Goal: Information Seeking & Learning: Learn about a topic

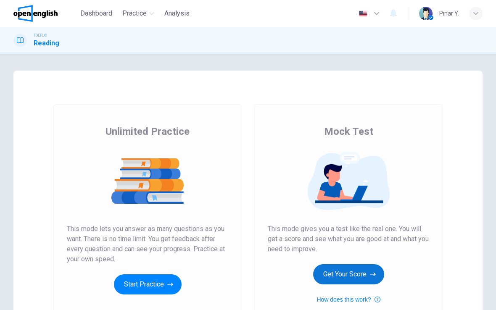
click at [349, 275] on button "Get Your Score" at bounding box center [348, 275] width 71 height 20
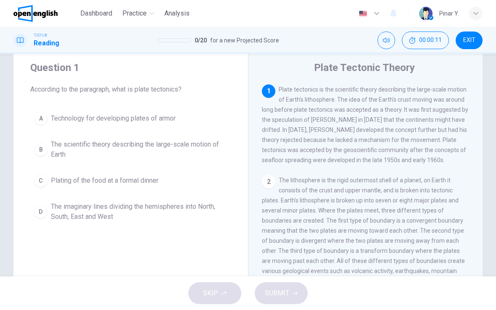
scroll to position [22, 0]
click at [78, 145] on span "The scientific theory describing the large-scale motion of Earth" at bounding box center [139, 150] width 177 height 20
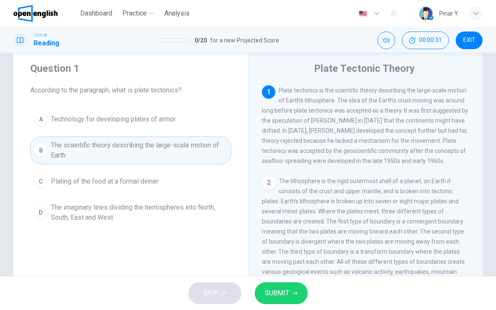
click at [289, 293] on button "SUBMIT" at bounding box center [281, 294] width 53 height 22
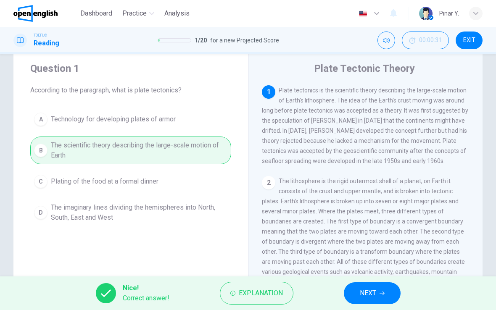
click at [376, 290] on span "NEXT" at bounding box center [368, 294] width 16 height 12
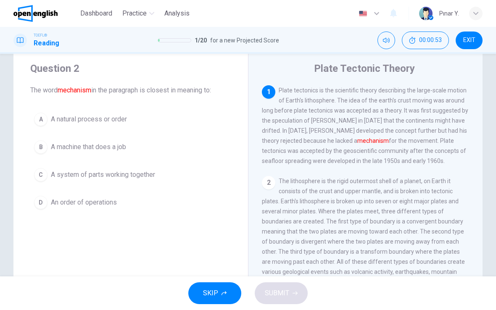
click at [111, 177] on span "A system of parts working together" at bounding box center [103, 175] width 104 height 10
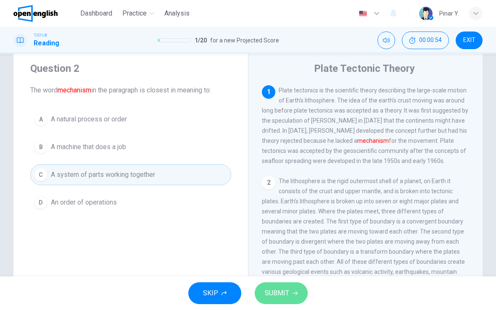
click at [289, 294] on button "SUBMIT" at bounding box center [281, 294] width 53 height 22
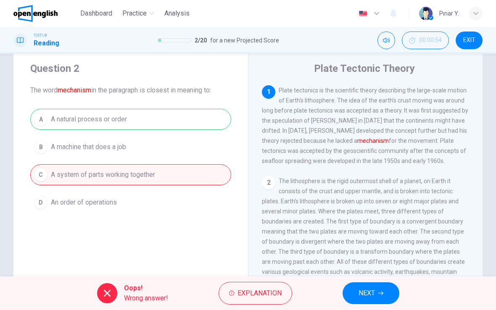
click at [371, 291] on span "NEXT" at bounding box center [367, 294] width 16 height 12
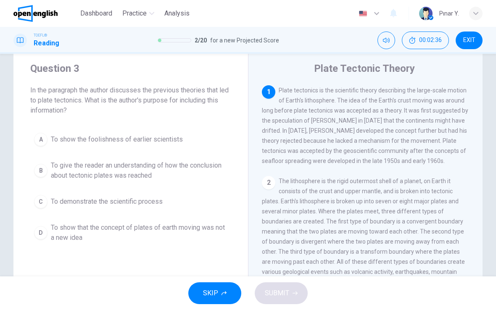
click at [114, 207] on button "C To demonstrate the scientific process" at bounding box center [130, 201] width 201 height 21
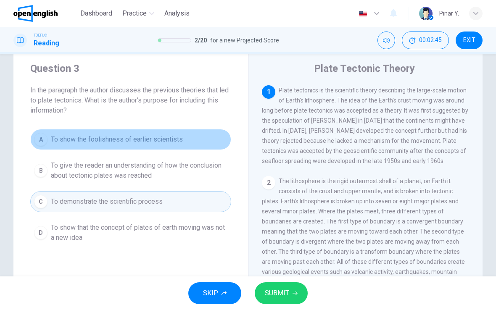
click at [150, 139] on span "To show the foolishness of earlier scientists" at bounding box center [117, 140] width 132 height 10
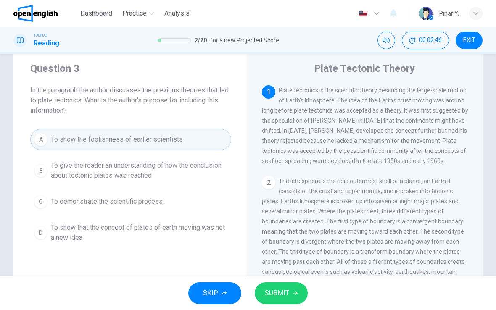
click at [286, 297] on span "SUBMIT" at bounding box center [277, 294] width 24 height 12
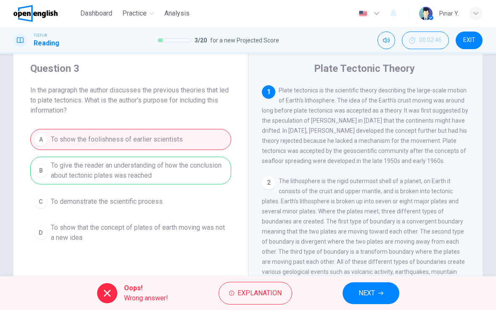
click at [381, 285] on button "NEXT" at bounding box center [371, 294] width 57 height 22
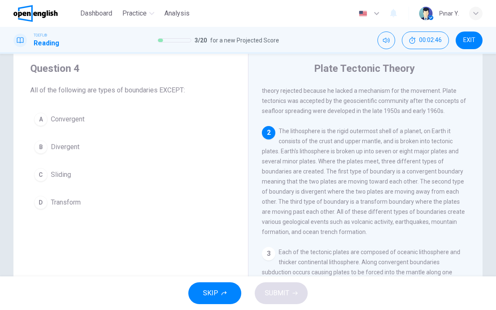
scroll to position [52, 0]
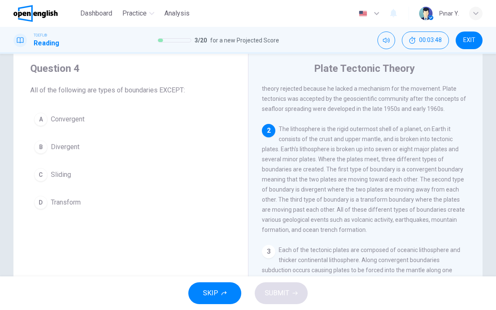
click at [52, 175] on span "Sliding" at bounding box center [61, 175] width 20 height 10
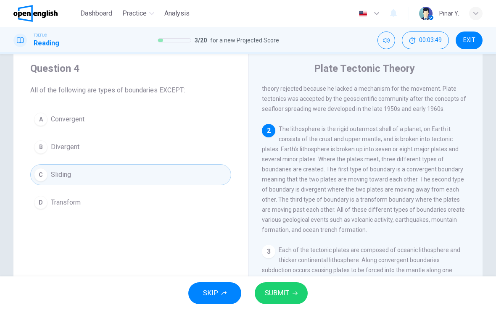
click at [285, 291] on span "SUBMIT" at bounding box center [277, 294] width 24 height 12
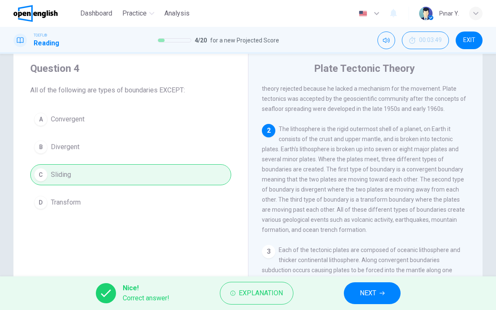
click at [376, 289] on span "NEXT" at bounding box center [368, 294] width 16 height 12
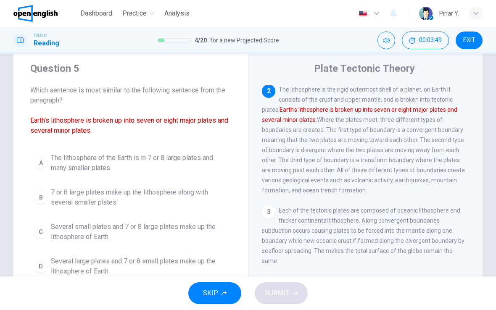
scroll to position [94, 0]
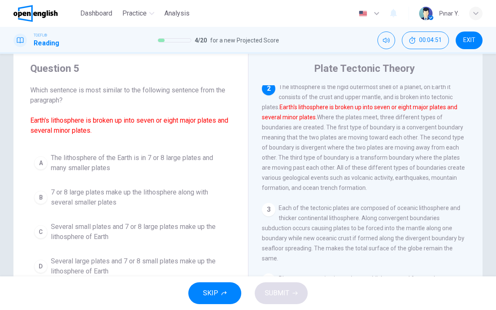
click at [176, 161] on span "The lithosphere of the Earth is in 7 or 8 large plates and many smaller plates" at bounding box center [139, 163] width 177 height 20
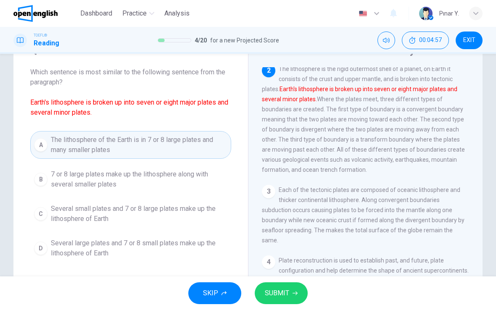
scroll to position [42, 0]
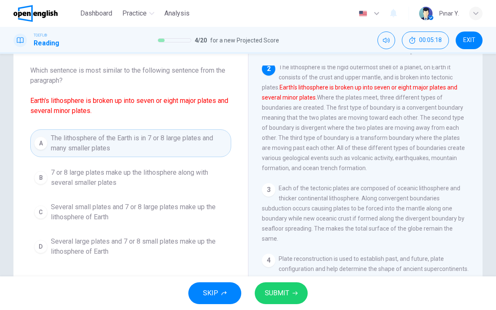
click at [74, 169] on span "7 or 8 large plates make up the lithosphere along with several smaller plates" at bounding box center [139, 178] width 177 height 20
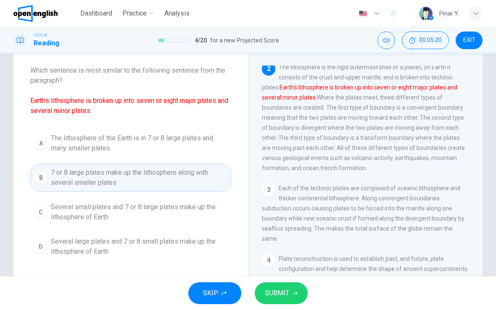
click at [282, 297] on span "SUBMIT" at bounding box center [277, 294] width 24 height 12
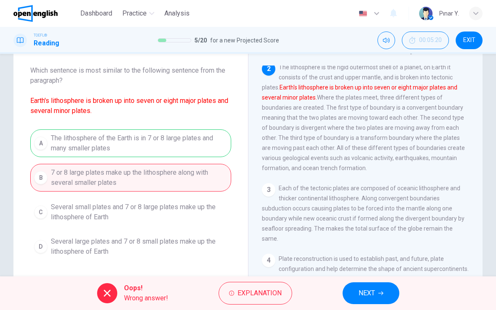
click at [380, 296] on icon "button" at bounding box center [381, 293] width 5 height 5
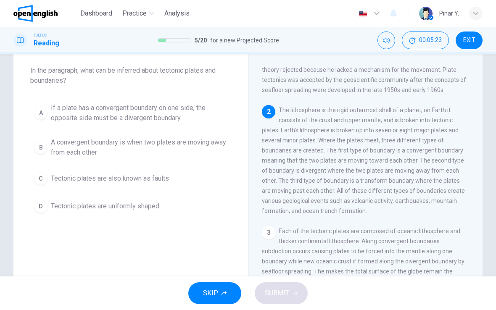
scroll to position [51, 0]
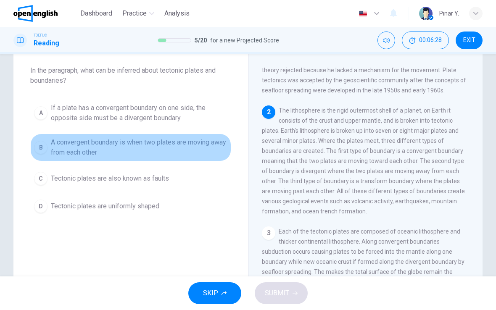
click at [198, 150] on span "A convergent boundary is when two plates are moving away from each other" at bounding box center [139, 148] width 177 height 20
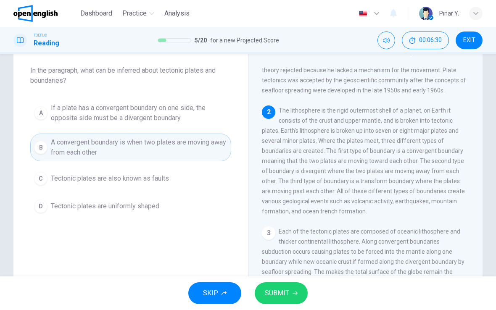
click at [286, 301] on button "SUBMIT" at bounding box center [281, 294] width 53 height 22
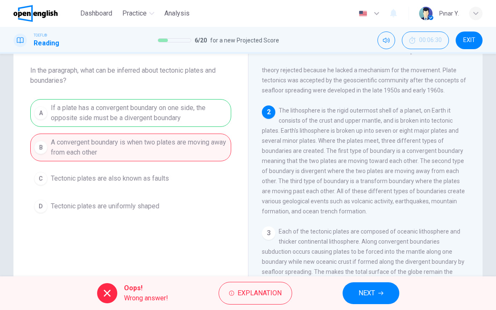
click at [384, 294] on button "NEXT" at bounding box center [371, 294] width 57 height 22
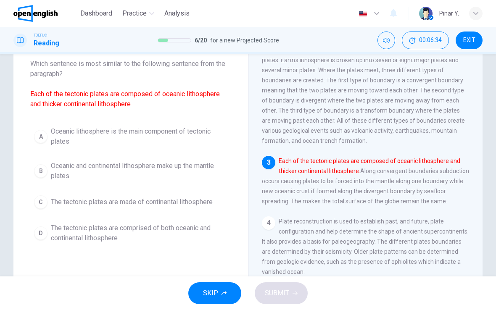
scroll to position [49, 0]
click at [101, 227] on span "The tectonic plates are comprised of both oceanic and continental lithosphere" at bounding box center [139, 233] width 177 height 20
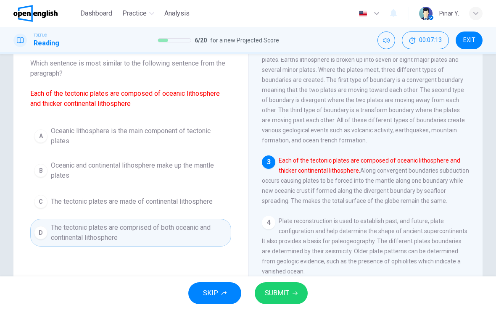
click at [277, 297] on span "SUBMIT" at bounding box center [277, 294] width 24 height 12
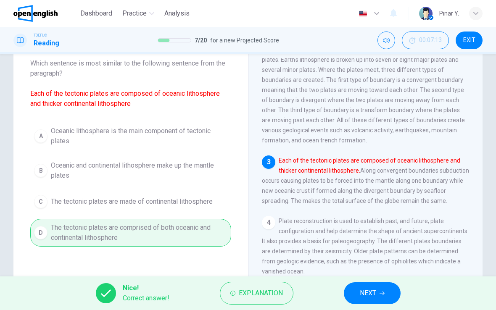
click at [372, 293] on span "NEXT" at bounding box center [368, 294] width 16 height 12
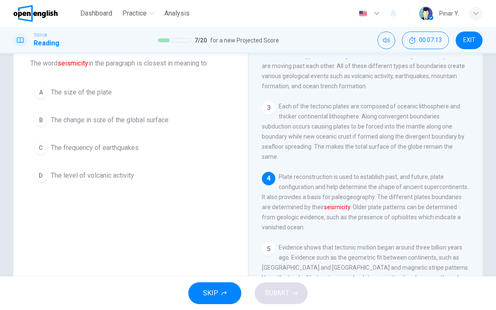
scroll to position [187, 0]
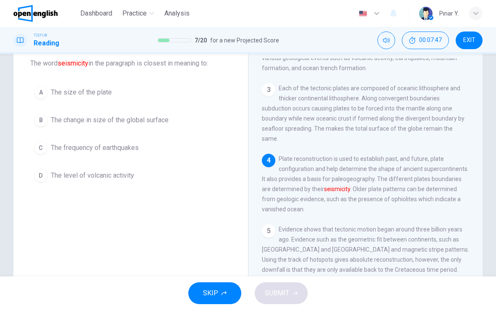
click at [88, 127] on button "B The change in size of the global surface" at bounding box center [130, 120] width 201 height 21
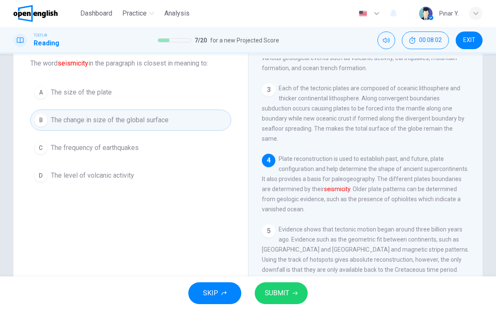
scroll to position [54, 0]
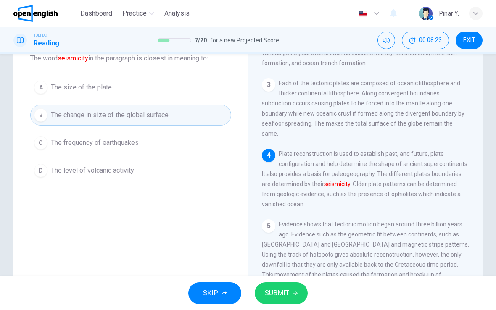
click at [286, 291] on span "SUBMIT" at bounding box center [277, 294] width 24 height 12
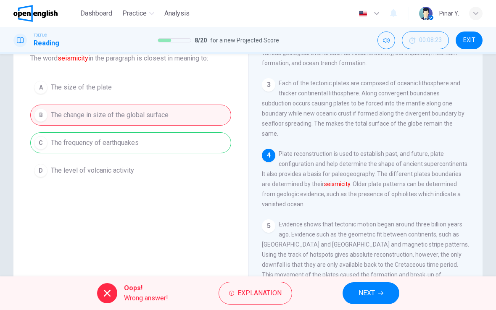
click at [382, 292] on icon "button" at bounding box center [381, 294] width 5 height 4
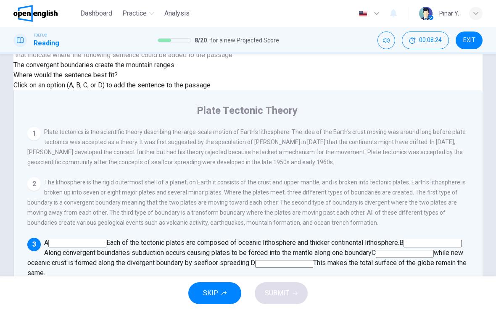
scroll to position [144, 0]
click at [404, 240] on input at bounding box center [433, 244] width 58 height 8
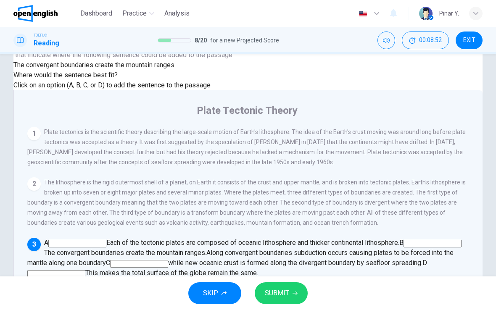
click at [282, 283] on button "SUBMIT" at bounding box center [281, 294] width 53 height 22
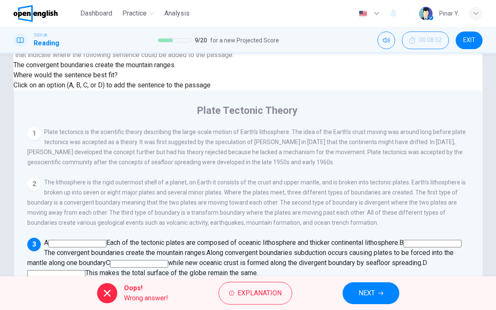
click at [372, 288] on span "NEXT" at bounding box center [367, 294] width 16 height 12
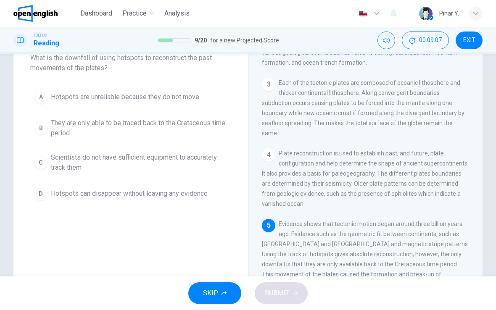
scroll to position [54, 0]
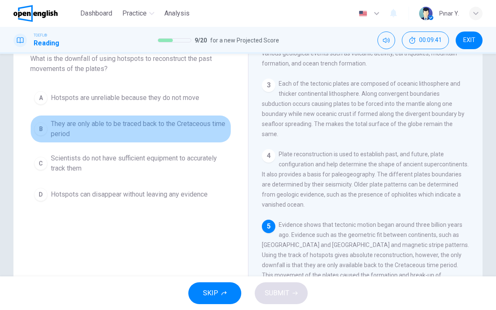
click at [79, 123] on span "They are only able to be traced back to the Cretaceous time period" at bounding box center [139, 129] width 177 height 20
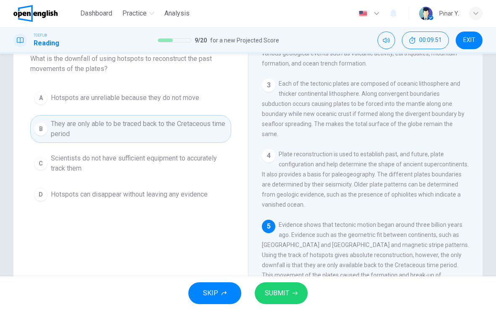
click at [289, 298] on button "SUBMIT" at bounding box center [281, 294] width 53 height 22
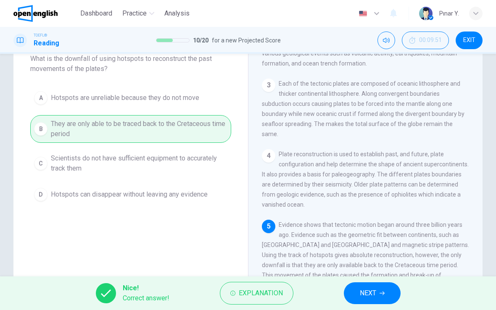
click at [382, 291] on icon "button" at bounding box center [382, 293] width 5 height 5
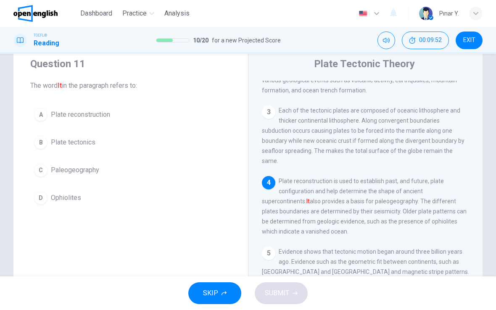
scroll to position [22, 0]
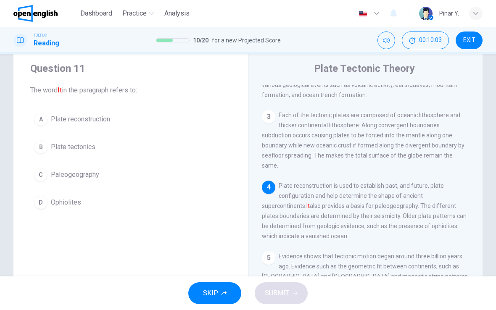
click at [94, 112] on button "A Plate reconstruction" at bounding box center [130, 119] width 201 height 21
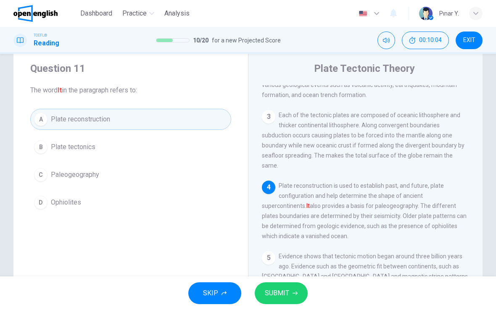
click at [278, 294] on span "SUBMIT" at bounding box center [277, 294] width 24 height 12
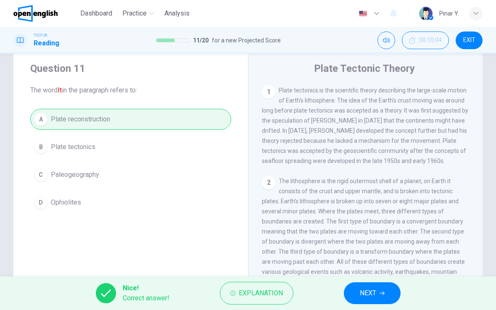
scroll to position [0, 0]
click at [380, 291] on icon "button" at bounding box center [382, 293] width 5 height 5
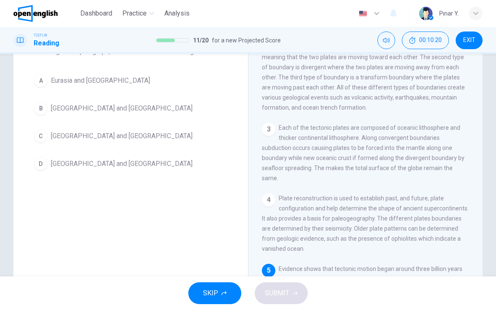
scroll to position [61, 0]
click at [143, 175] on button "D [GEOGRAPHIC_DATA] and [GEOGRAPHIC_DATA]" at bounding box center [130, 164] width 201 height 21
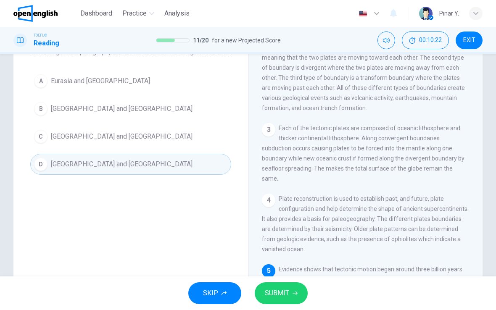
click at [299, 290] on button "SUBMIT" at bounding box center [281, 294] width 53 height 22
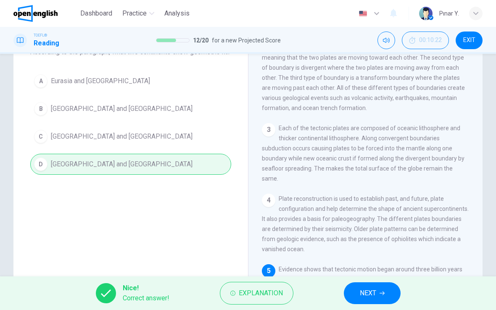
click at [375, 289] on span "NEXT" at bounding box center [368, 294] width 16 height 12
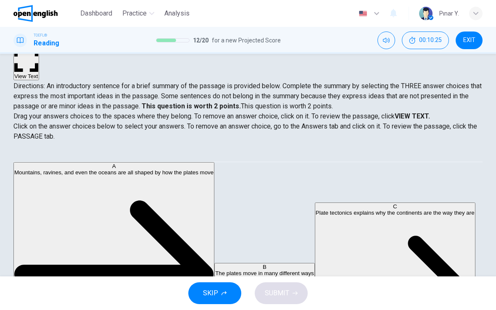
click at [427, 112] on strong "VIEW TEXT." at bounding box center [412, 116] width 35 height 8
click at [417, 112] on strong "VIEW TEXT." at bounding box center [412, 116] width 35 height 8
click at [416, 112] on strong "VIEW TEXT." at bounding box center [412, 116] width 35 height 8
click at [405, 111] on div "Drag your answers choices to the spaces where they belong. To remove an answer …" at bounding box center [247, 126] width 469 height 30
click at [422, 112] on strong "VIEW TEXT." at bounding box center [412, 116] width 35 height 8
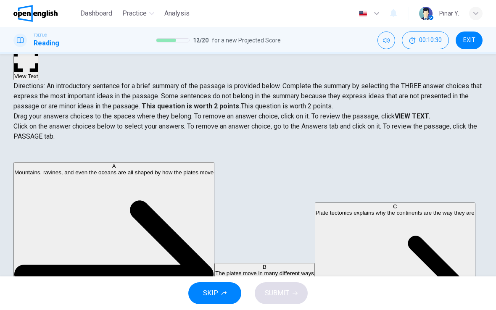
click at [422, 112] on strong "VIEW TEXT." at bounding box center [412, 116] width 35 height 8
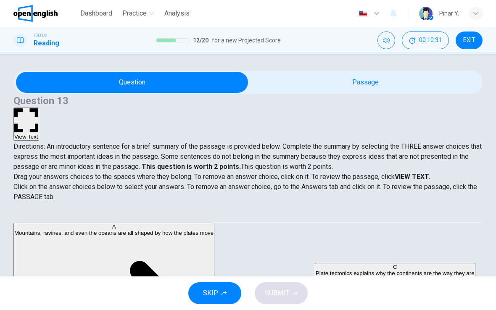
scroll to position [0, 0]
click at [411, 177] on span "Drag your answers choices to the spaces where they belong. To remove an answer …" at bounding box center [247, 187] width 469 height 30
click at [411, 176] on strong "VIEW TEXT." at bounding box center [412, 177] width 35 height 8
click at [411, 173] on strong "VIEW TEXT." at bounding box center [412, 177] width 35 height 8
click at [415, 173] on strong "VIEW TEXT." at bounding box center [412, 177] width 35 height 8
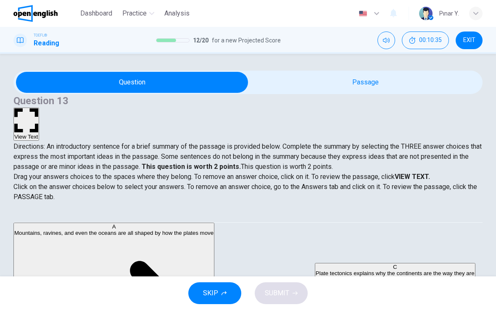
click at [410, 175] on strong "VIEW TEXT." at bounding box center [412, 177] width 35 height 8
click at [415, 175] on strong "VIEW TEXT." at bounding box center [412, 177] width 35 height 8
click at [401, 183] on div "Drag your answers choices to the spaces where they belong. To remove an answer …" at bounding box center [247, 187] width 469 height 30
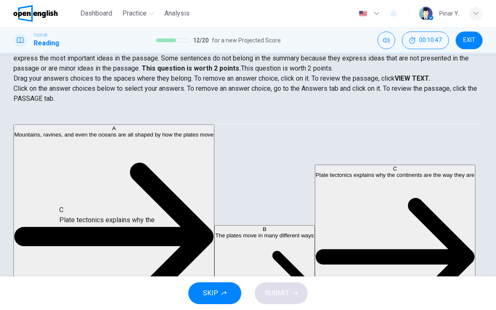
scroll to position [78, 0]
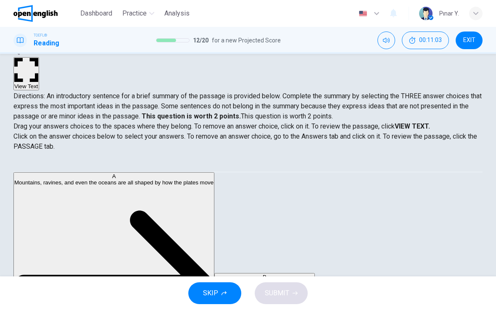
scroll to position [51, 0]
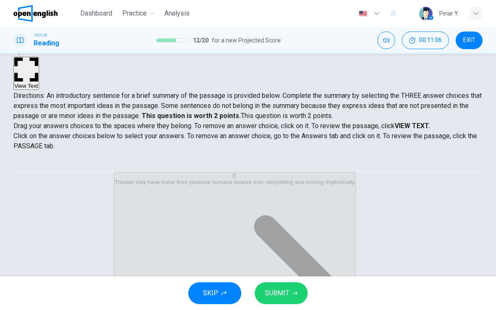
click at [272, 291] on span "SUBMIT" at bounding box center [277, 294] width 24 height 12
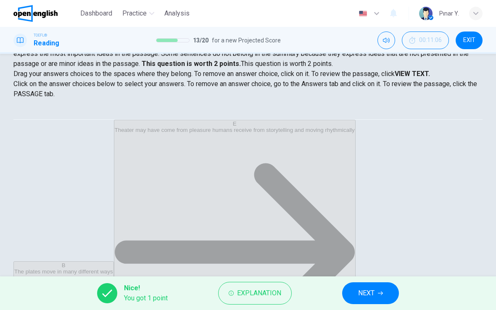
scroll to position [26, 0]
click at [413, 70] on strong "VIEW TEXT." at bounding box center [412, 74] width 35 height 8
click at [412, 70] on strong "VIEW TEXT." at bounding box center [412, 74] width 35 height 8
click at [420, 70] on strong "VIEW TEXT." at bounding box center [412, 74] width 35 height 8
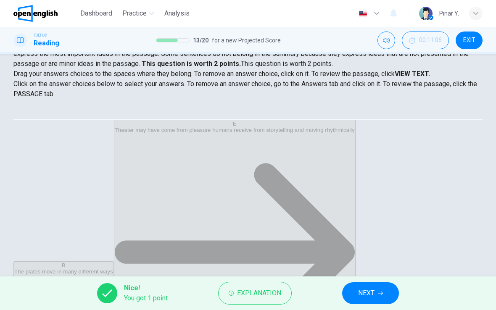
click at [406, 70] on strong "VIEW TEXT." at bounding box center [412, 74] width 35 height 8
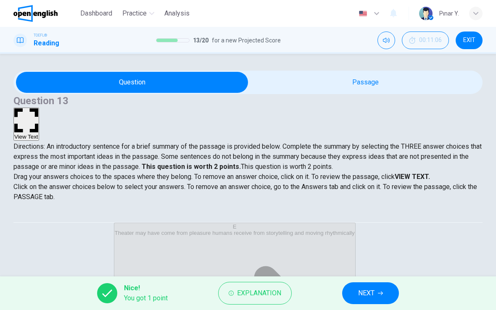
scroll to position [0, 0]
click at [417, 143] on span "Directions: An introductory sentence for a brief summary of the passage is prov…" at bounding box center [247, 157] width 469 height 28
click at [39, 108] on button "View Text" at bounding box center [26, 124] width 26 height 33
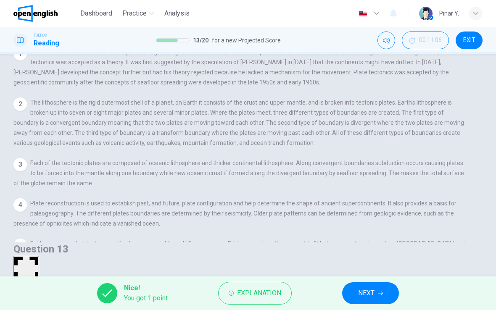
scroll to position [103, 0]
click at [471, 41] on span "EXIT" at bounding box center [469, 40] width 12 height 7
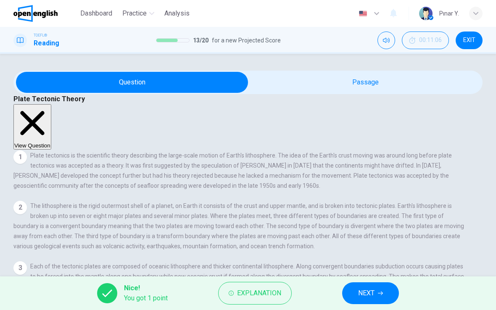
scroll to position [0, 0]
click at [51, 104] on button "View Question" at bounding box center [32, 126] width 38 height 45
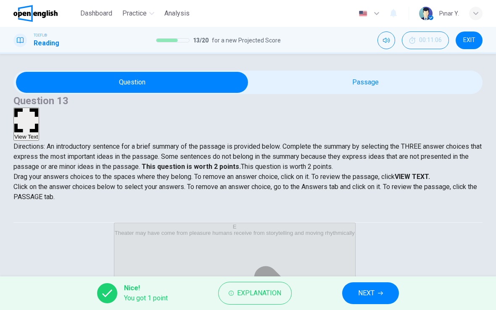
click at [376, 293] on button "NEXT" at bounding box center [370, 294] width 57 height 22
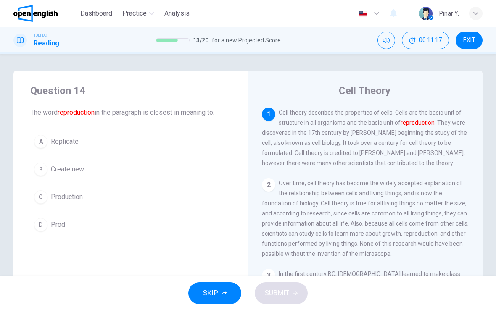
click at [124, 178] on button "B Create new" at bounding box center [130, 169] width 201 height 21
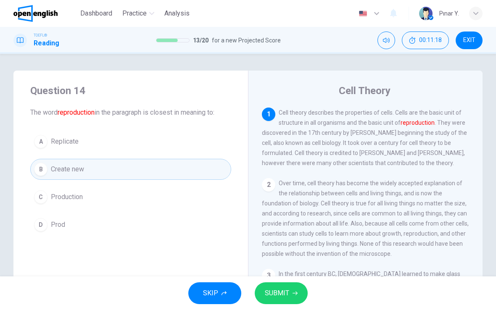
click at [283, 302] on button "SUBMIT" at bounding box center [281, 294] width 53 height 22
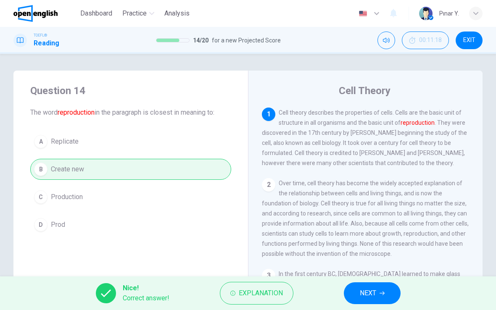
click at [376, 294] on span "NEXT" at bounding box center [368, 294] width 16 height 12
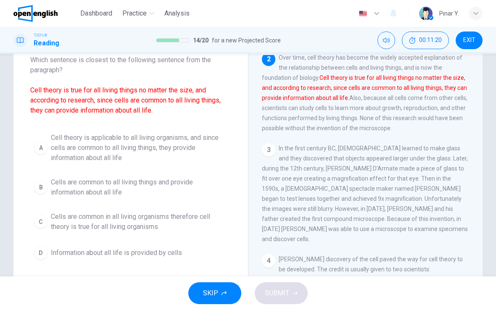
scroll to position [53, 0]
click at [98, 157] on span "Cell theory is applicable to all living organisms, and since cells are common t…" at bounding box center [139, 147] width 177 height 30
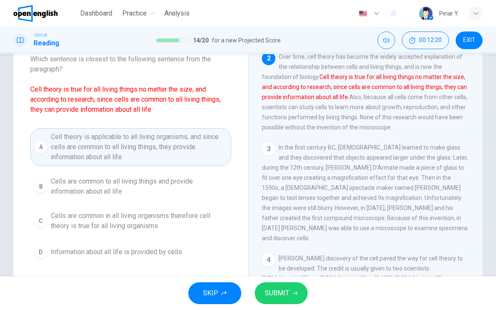
click at [278, 293] on span "SUBMIT" at bounding box center [277, 294] width 24 height 12
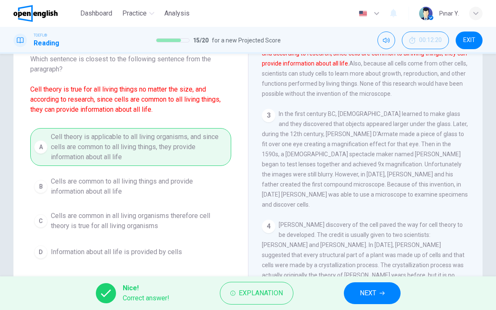
scroll to position [108, 0]
click at [387, 293] on button "NEXT" at bounding box center [372, 294] width 57 height 22
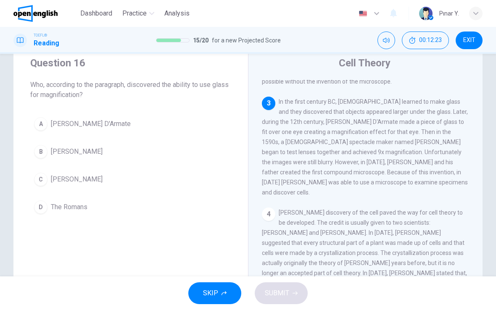
scroll to position [22, 0]
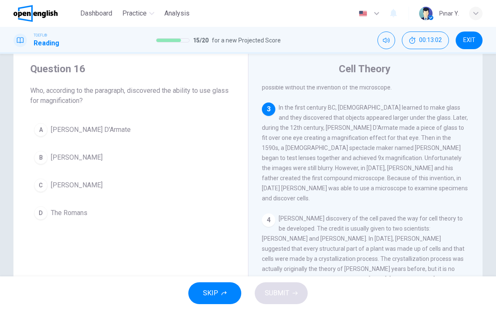
click at [65, 133] on span "[PERSON_NAME] D'Armate" at bounding box center [91, 130] width 80 height 10
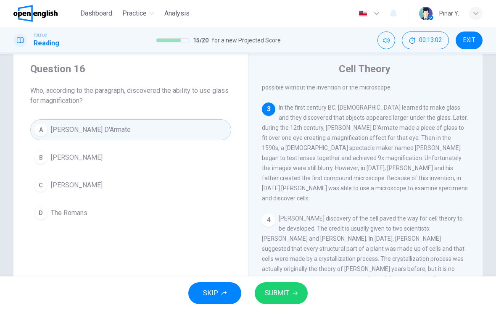
click at [275, 296] on span "SUBMIT" at bounding box center [277, 294] width 24 height 12
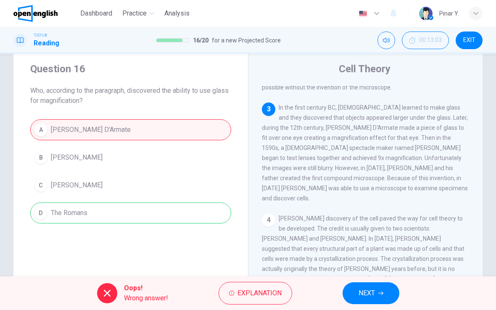
click at [387, 294] on button "NEXT" at bounding box center [371, 294] width 57 height 22
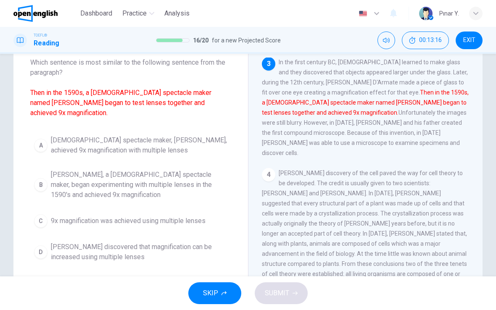
scroll to position [54, 0]
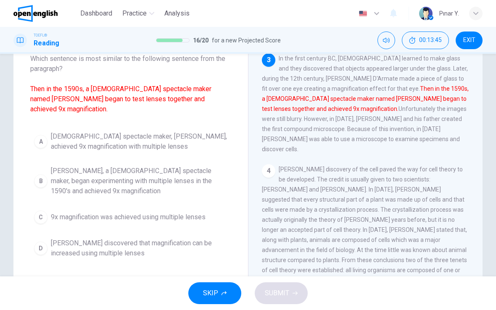
click at [75, 185] on span "[PERSON_NAME], a [DEMOGRAPHIC_DATA] spectacle maker, began experimenting with m…" at bounding box center [139, 181] width 177 height 30
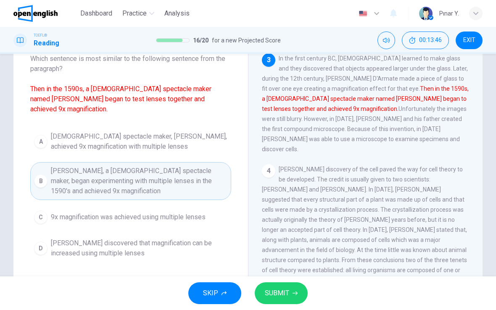
click at [286, 283] on button "SUBMIT" at bounding box center [281, 294] width 53 height 22
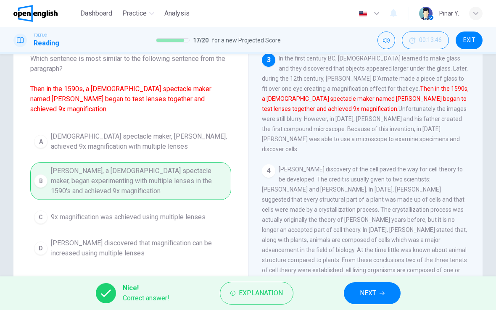
click at [387, 297] on button "NEXT" at bounding box center [372, 294] width 57 height 22
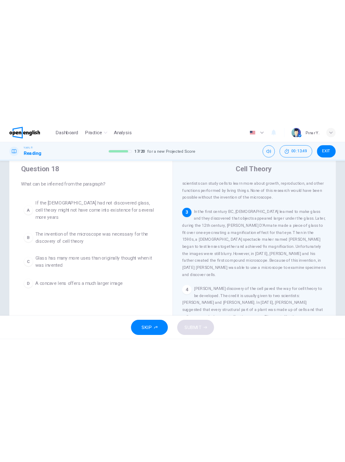
scroll to position [119, 0]
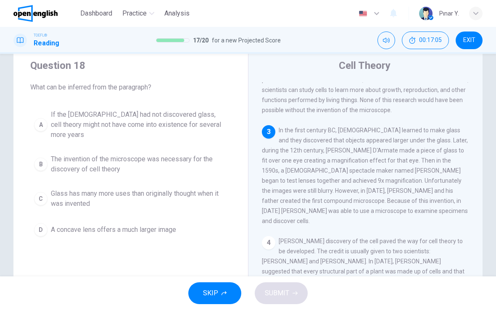
click at [93, 309] on div "SKIP SUBMIT" at bounding box center [248, 294] width 496 height 34
click at [193, 155] on span "The invention of the microscope was necessary for the discovery of cell theory" at bounding box center [139, 164] width 177 height 20
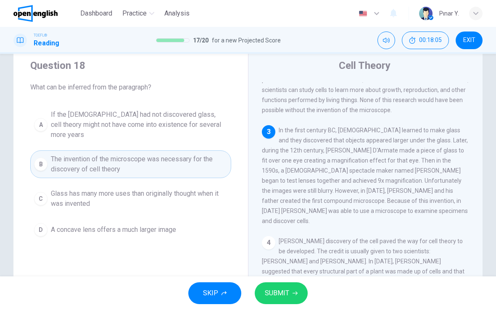
click at [311, 292] on div "SKIP SUBMIT" at bounding box center [248, 294] width 496 height 34
click at [302, 290] on button "SUBMIT" at bounding box center [281, 294] width 53 height 22
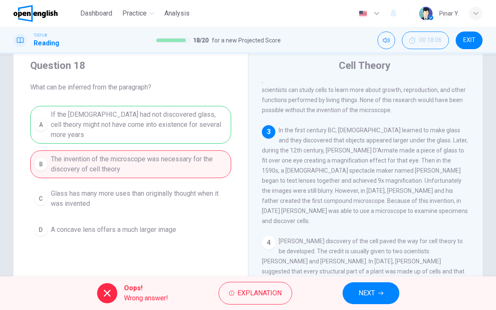
scroll to position [0, 0]
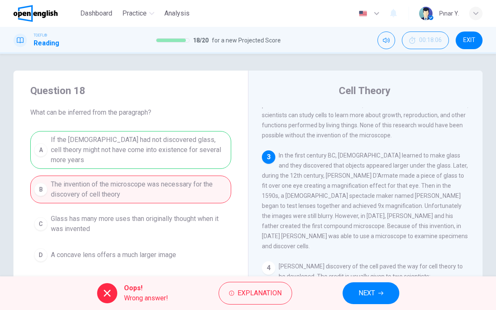
click at [381, 292] on icon "button" at bounding box center [381, 293] width 5 height 5
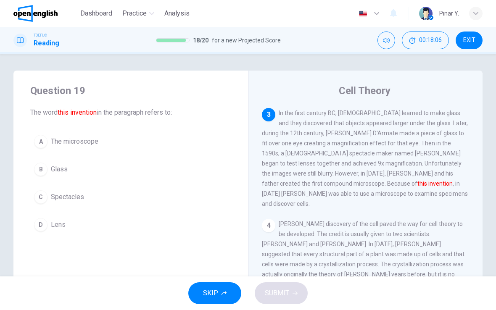
scroll to position [167, 0]
click at [74, 136] on button "A The microscope" at bounding box center [130, 141] width 201 height 21
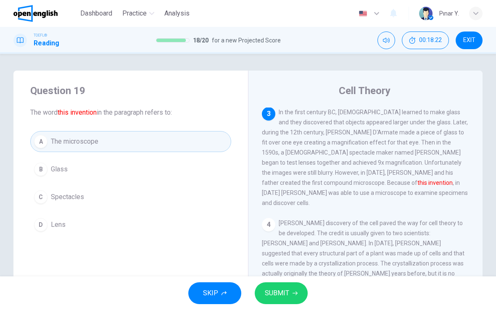
click at [265, 297] on span "SUBMIT" at bounding box center [277, 294] width 24 height 12
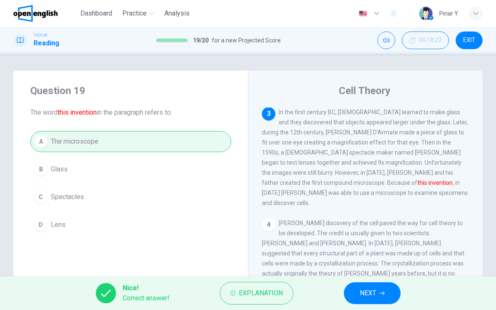
click at [365, 283] on button "NEXT" at bounding box center [372, 294] width 57 height 22
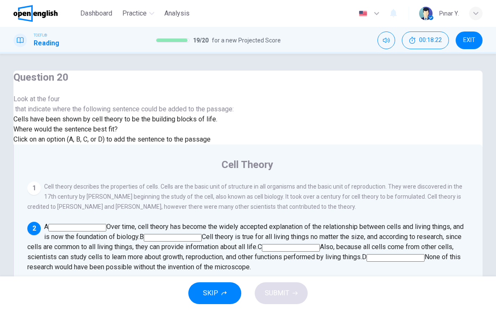
scroll to position [73, 0]
click at [320, 244] on input at bounding box center [291, 248] width 58 height 8
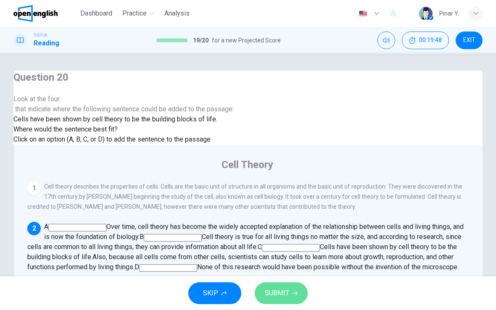
click at [278, 286] on button "SUBMIT" at bounding box center [281, 294] width 53 height 22
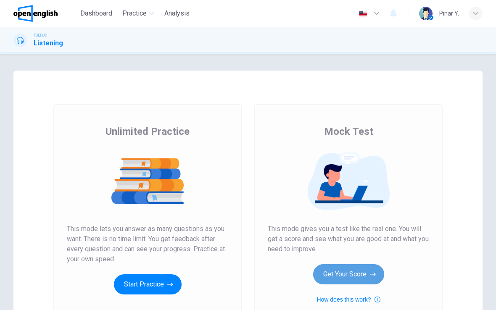
click at [370, 275] on button "Get Your Score" at bounding box center [348, 275] width 71 height 20
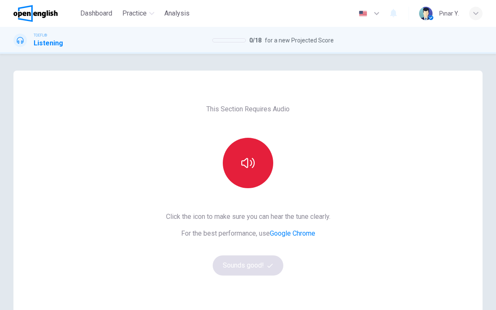
click at [263, 162] on button "button" at bounding box center [248, 163] width 50 height 50
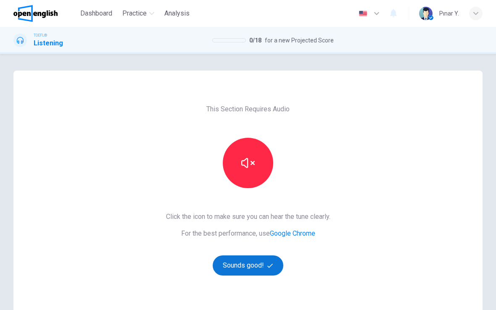
click at [281, 265] on button "Sounds good!" at bounding box center [248, 266] width 71 height 20
